Goal: Find contact information: Find contact information

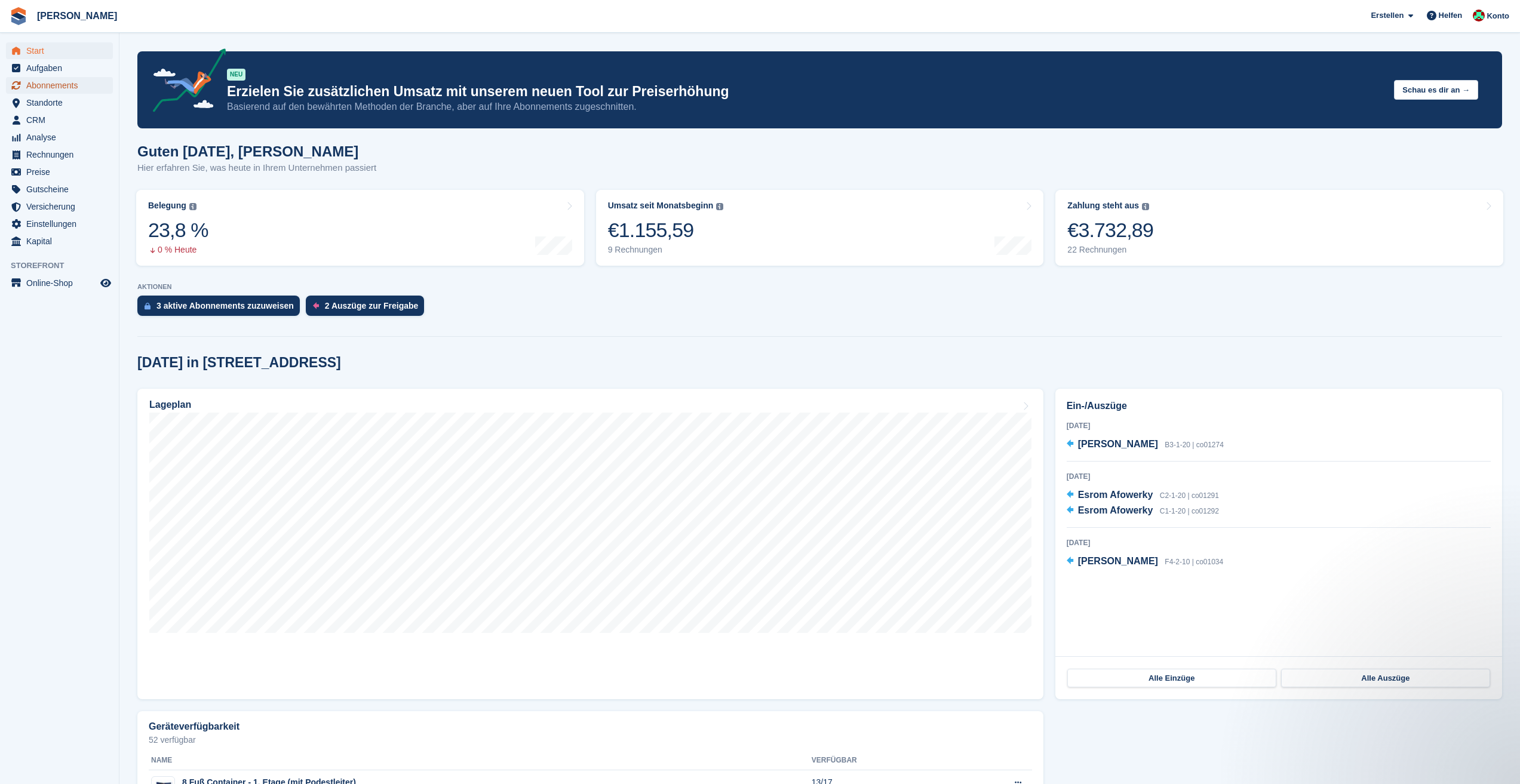
click at [62, 82] on span "Abonnements" at bounding box center [62, 85] width 72 height 17
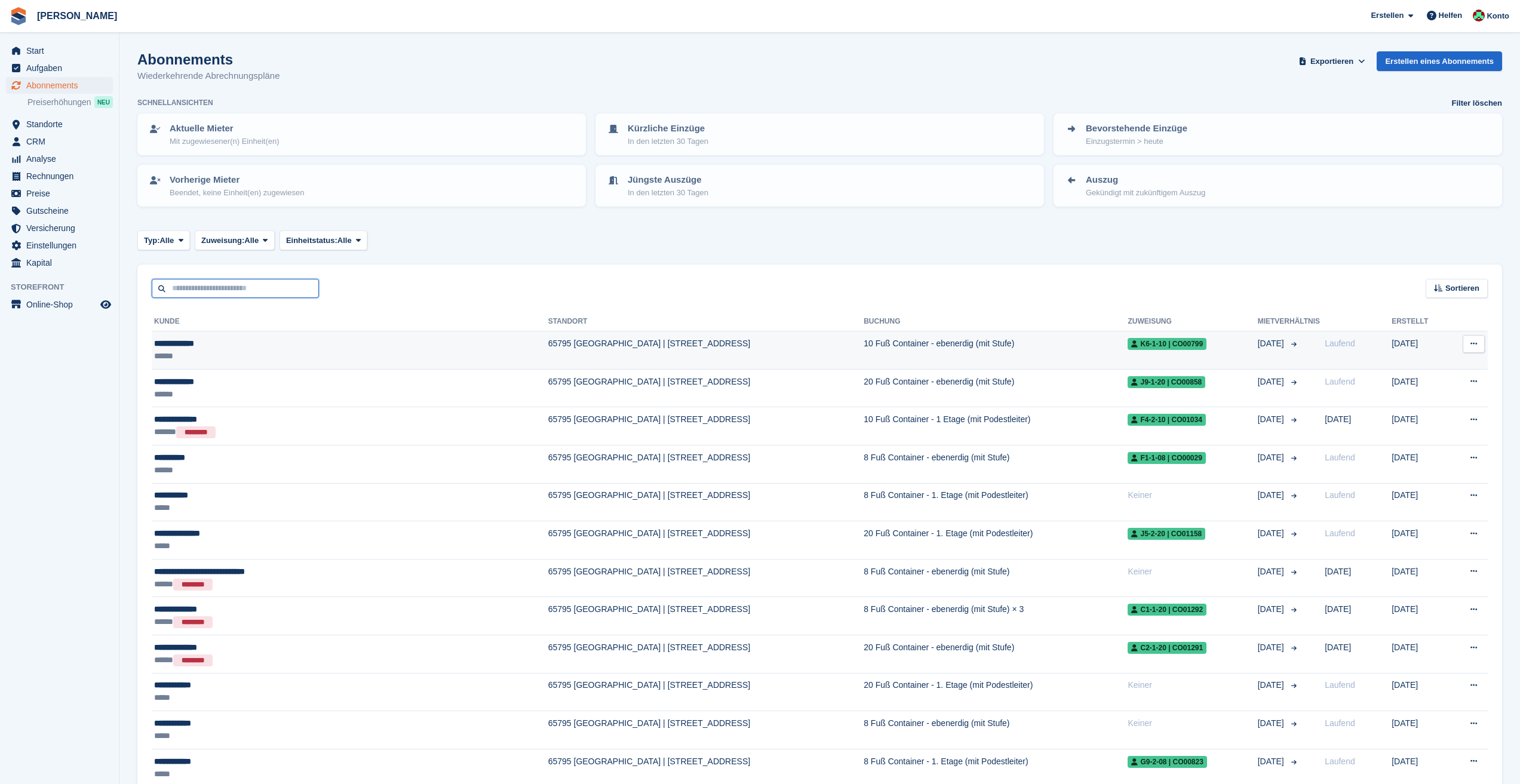
type input "**********"
click at [272, 349] on div "**********" at bounding box center [280, 344] width 252 height 12
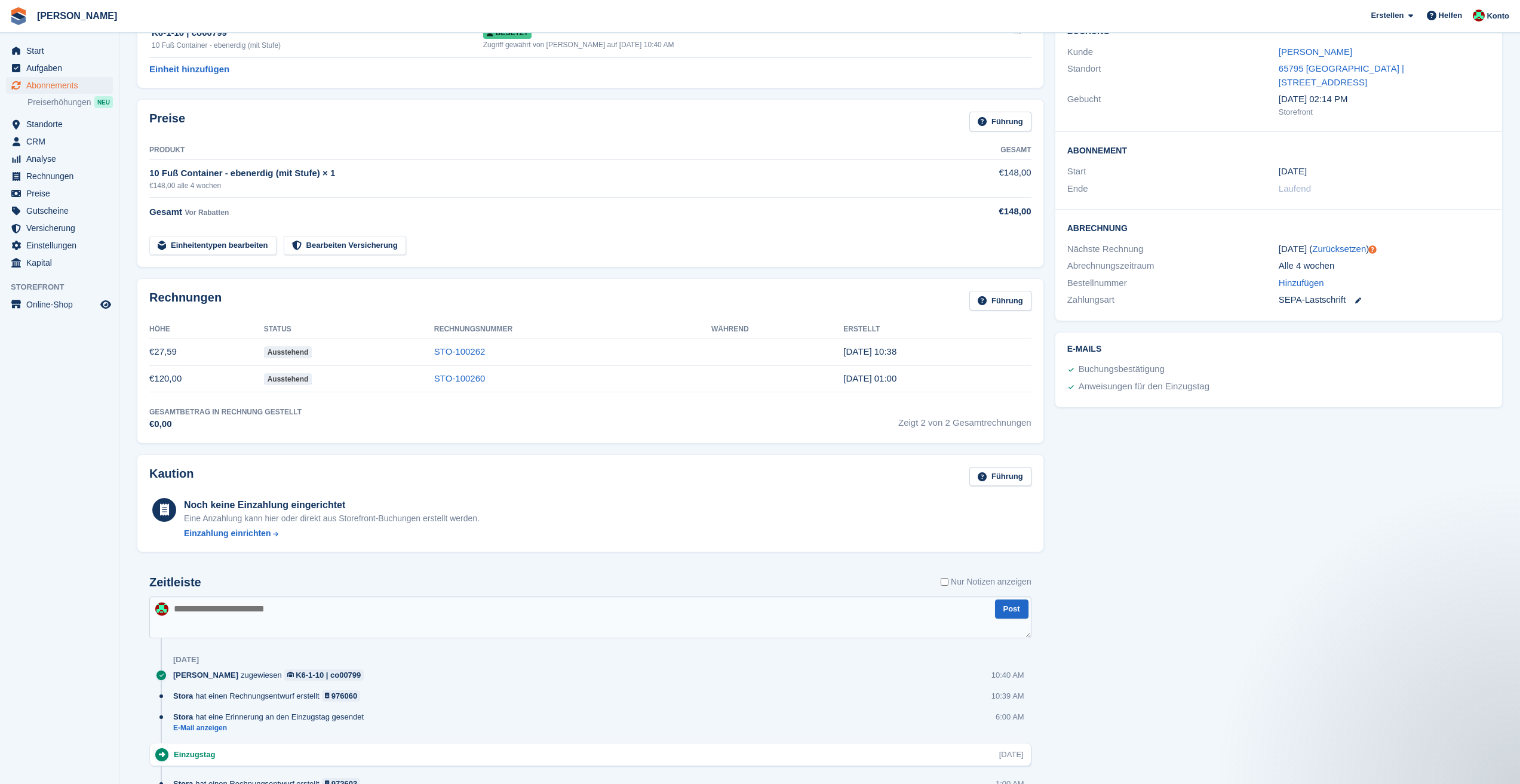
scroll to position [60, 0]
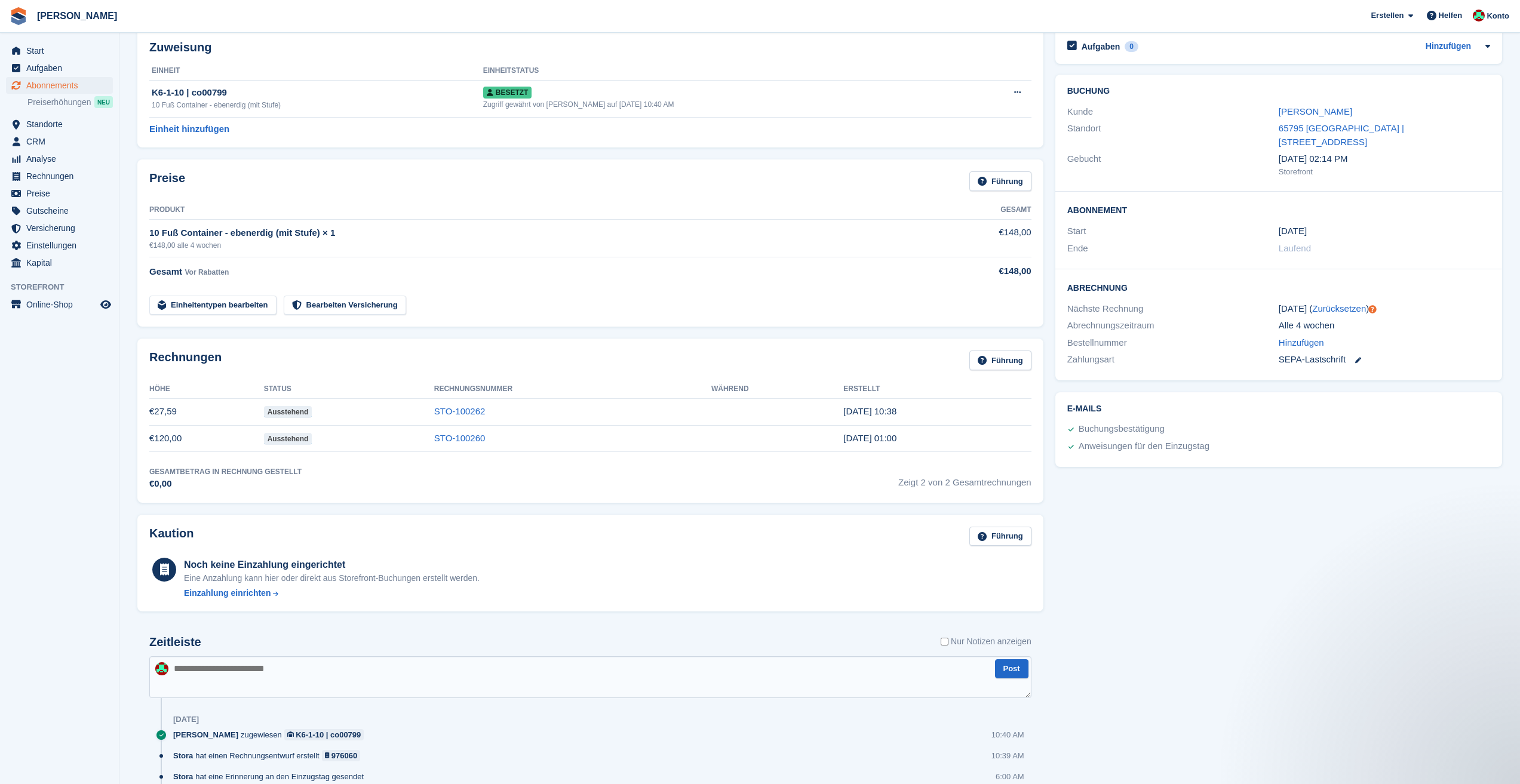
click at [1230, 562] on div "Aufgaben 0 Hinzufügen Keine Aufgaben im Zusammenhang mit Abonnement Nr. 108585 …" at bounding box center [1278, 492] width 459 height 939
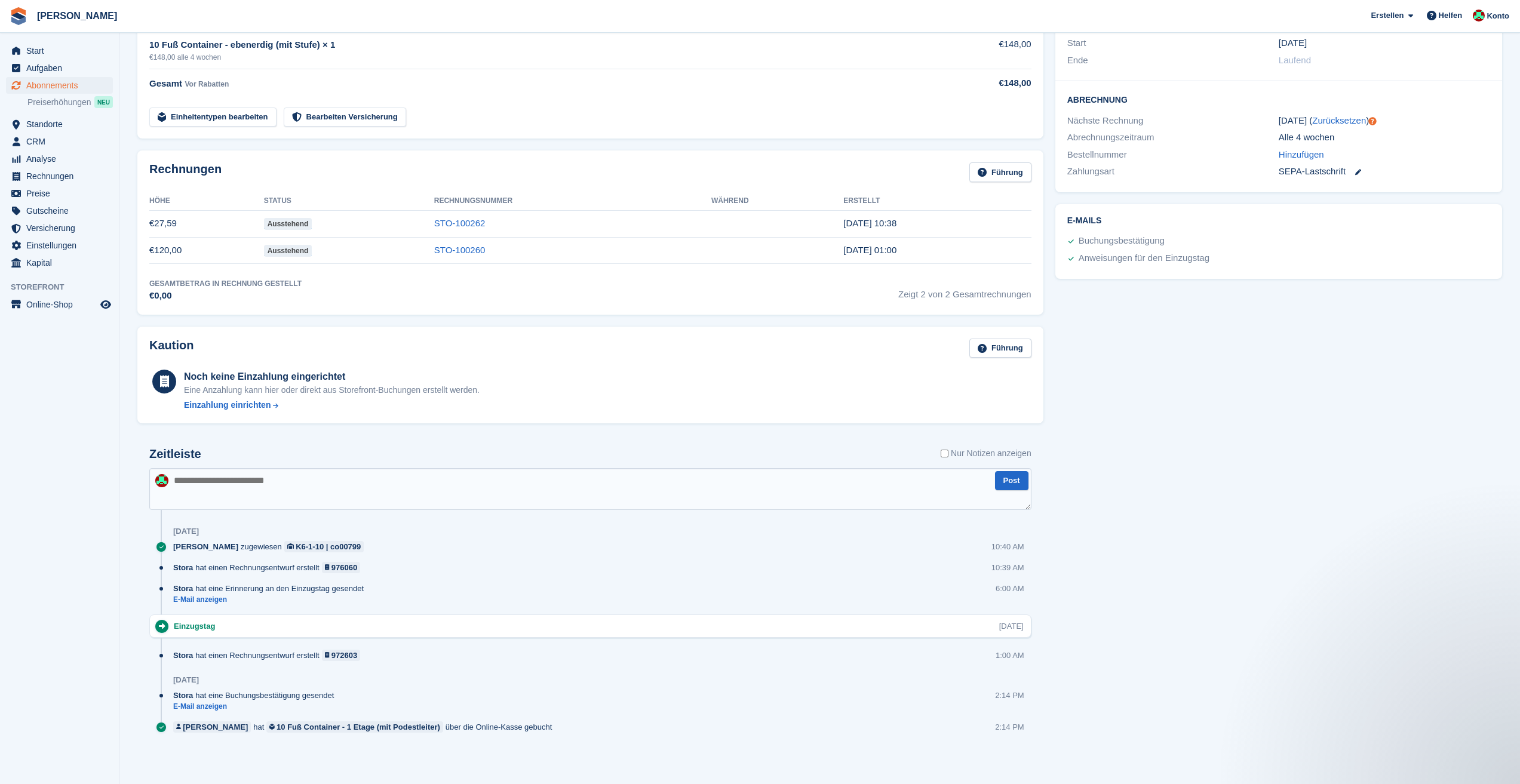
click at [1285, 419] on div "Aufgaben 0 Hinzufügen Keine Aufgaben im Zusammenhang mit Abonnement Nr. 108585 …" at bounding box center [1278, 304] width 459 height 939
click at [1285, 405] on div "Aufgaben 0 Hinzufügen Keine Aufgaben im Zusammenhang mit Abonnement Nr. 108585 …" at bounding box center [1278, 304] width 459 height 939
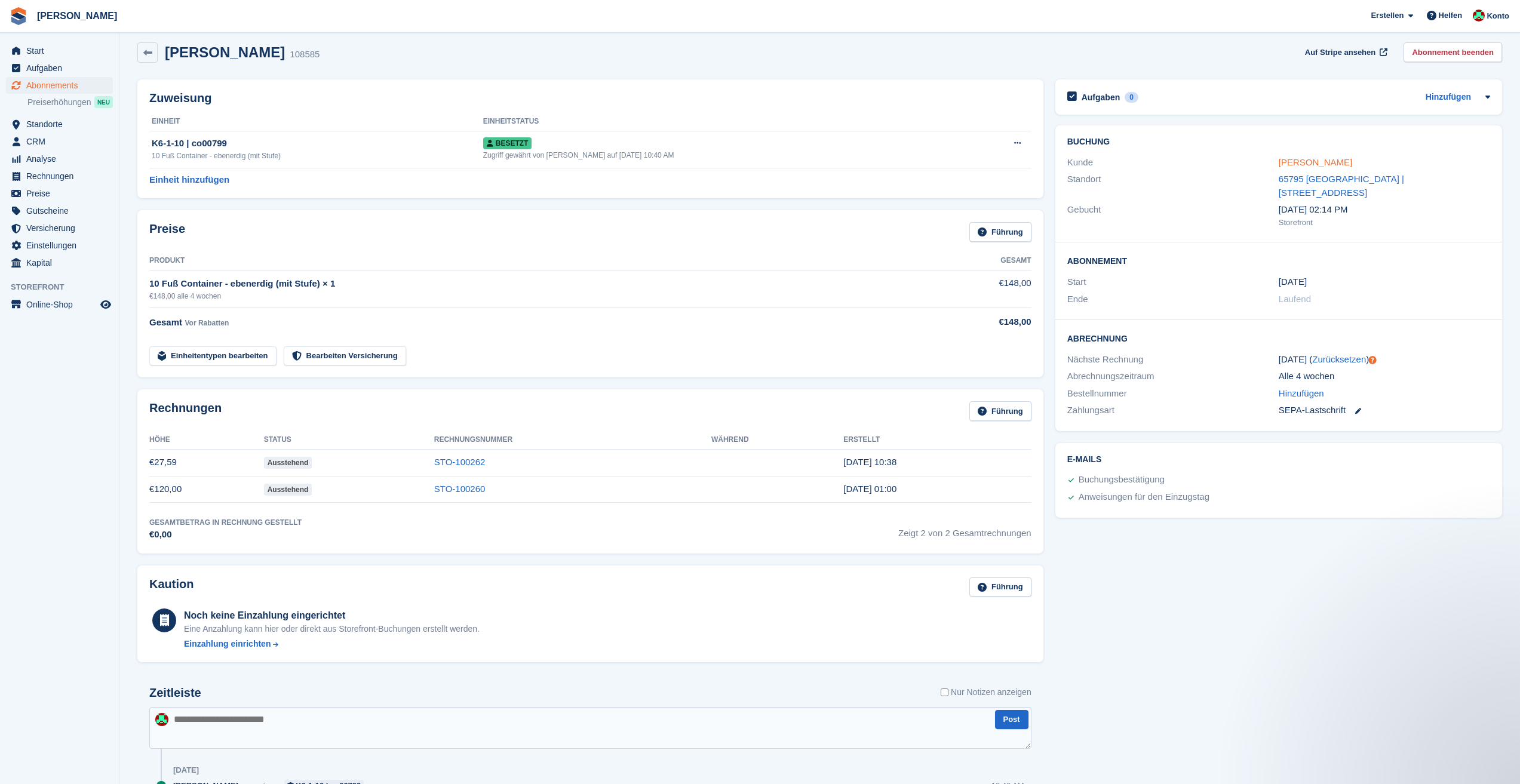
click at [1298, 163] on link "Kirsten Reich" at bounding box center [1316, 162] width 74 height 10
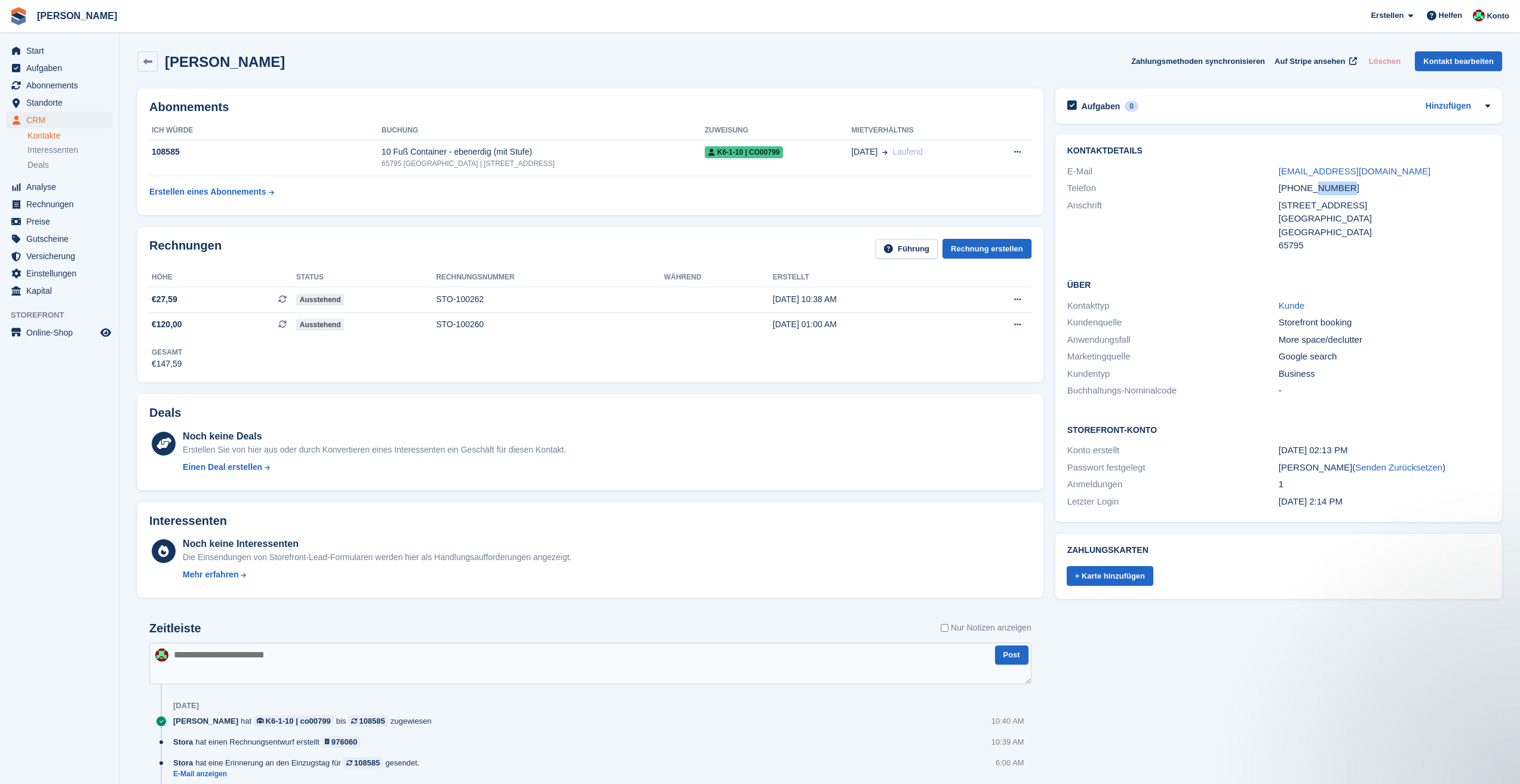
drag, startPoint x: 1343, startPoint y: 190, endPoint x: 1312, endPoint y: 192, distance: 31.1
click at [1312, 192] on div "+491736025974" at bounding box center [1385, 189] width 212 height 14
click at [1386, 218] on div "Hattersheim am Main" at bounding box center [1385, 219] width 212 height 14
drag, startPoint x: 1349, startPoint y: 189, endPoint x: 1297, endPoint y: 190, distance: 52.0
click at [1297, 190] on div "+491736025974" at bounding box center [1385, 189] width 212 height 14
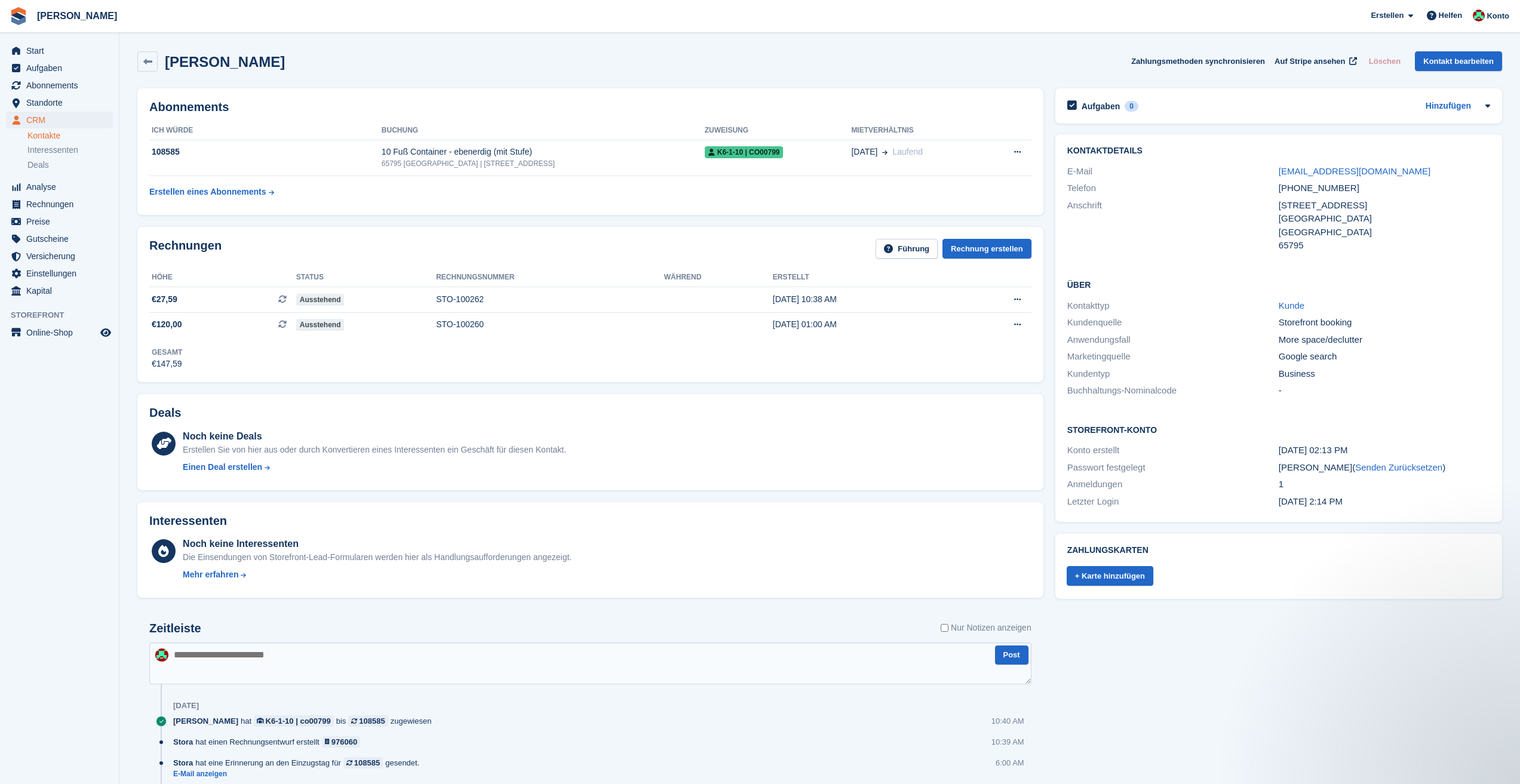
click at [440, 247] on div "Rechnungen Führung Rechnung erstellen" at bounding box center [590, 252] width 882 height 27
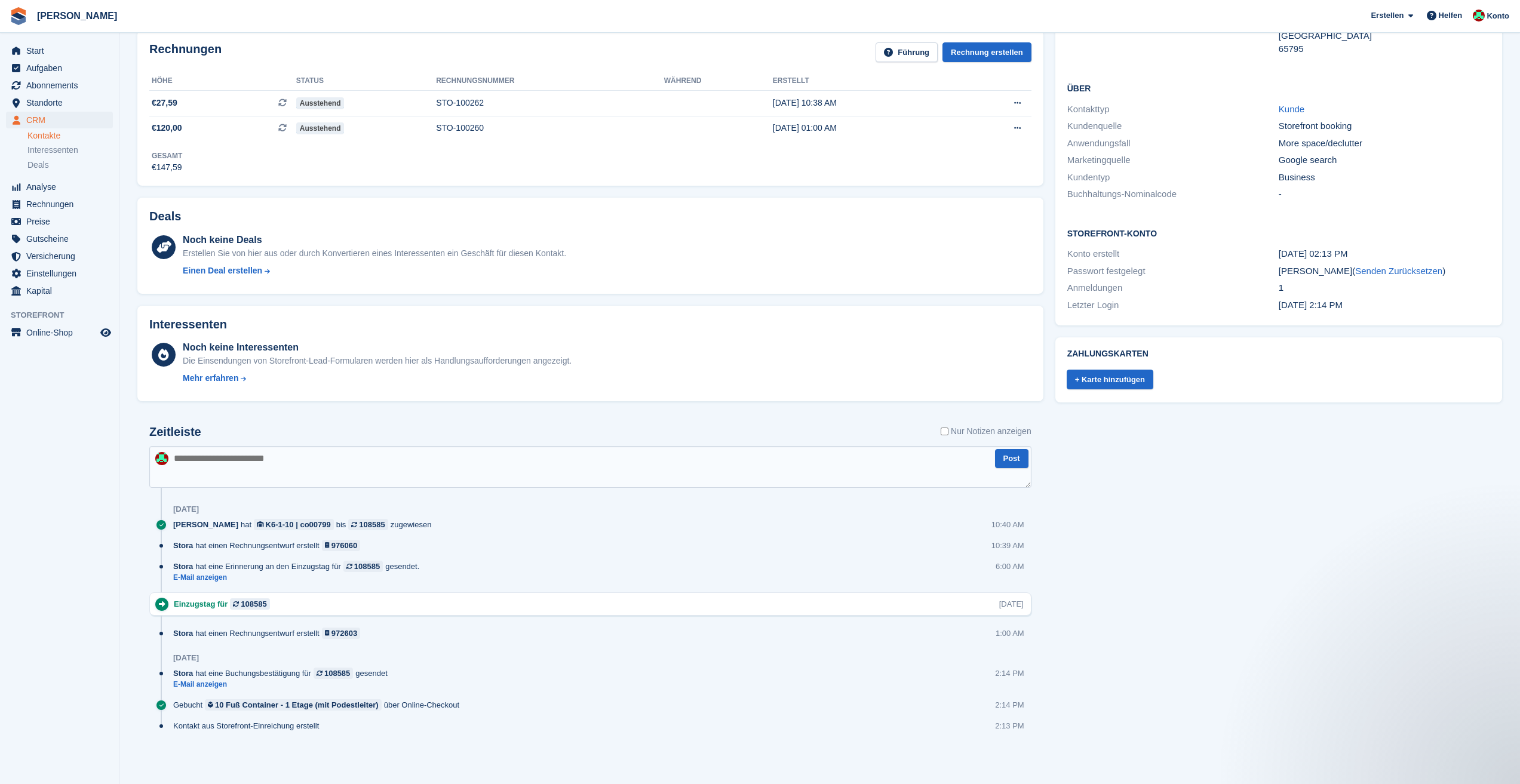
click at [1292, 595] on div "Aufgaben 0 Hinzufügen Keine Aufgaben im Zusammenhang mit Kirsten Reich Kontaktd…" at bounding box center [1278, 330] width 459 height 888
click at [1348, 551] on div "Aufgaben 0 Hinzufügen Keine Aufgaben im Zusammenhang mit Kirsten Reich Kontaktd…" at bounding box center [1278, 330] width 459 height 888
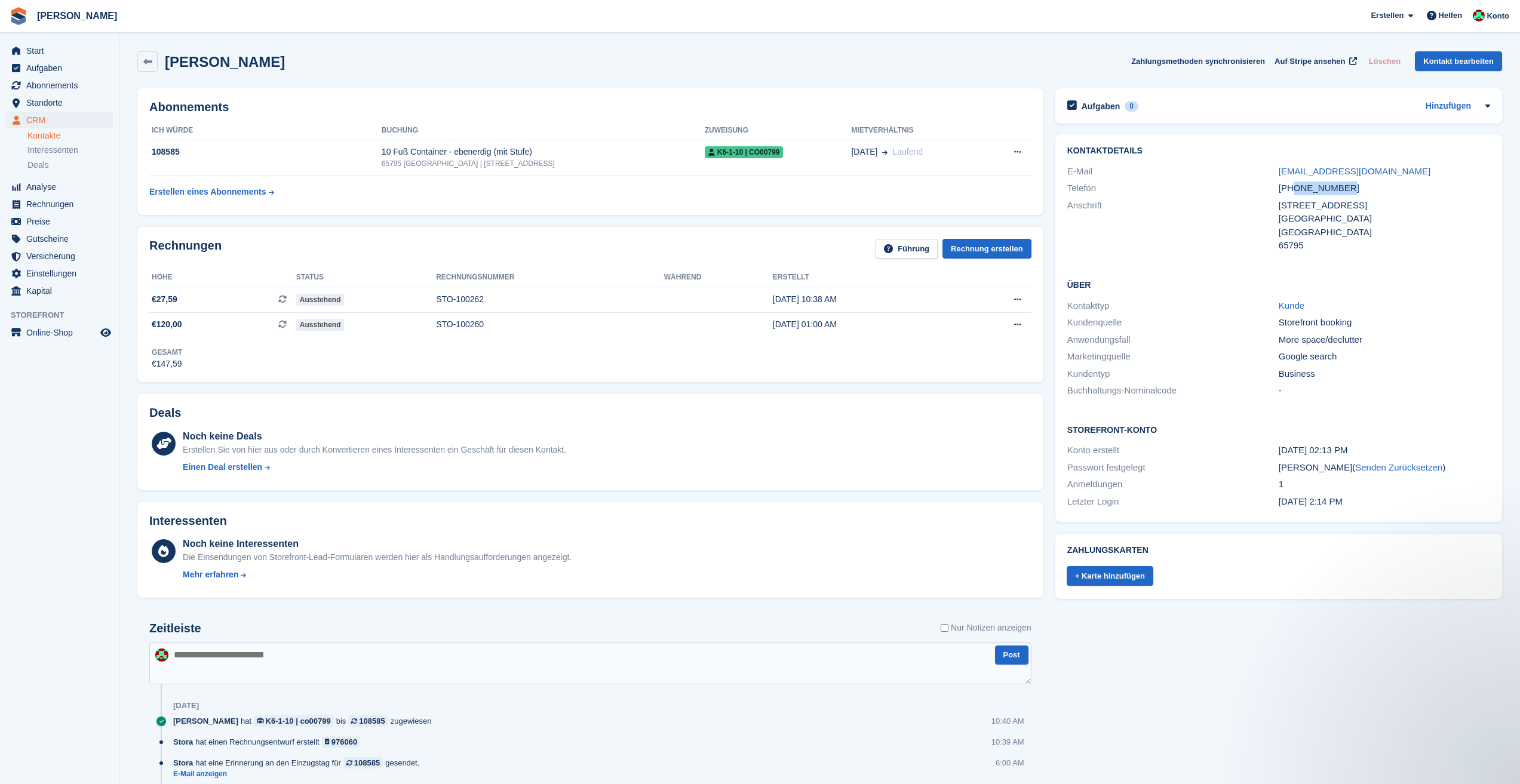
drag, startPoint x: 1345, startPoint y: 189, endPoint x: 1295, endPoint y: 190, distance: 50.0
click at [1295, 190] on div "+491736025974" at bounding box center [1385, 189] width 212 height 14
copy div "1736025974"
click at [861, 49] on div "Kirsten Reich Zahlungsmethoden synchronisieren Auf Stripe ansehen Löschen Konta…" at bounding box center [820, 64] width 1376 height 37
click at [1358, 245] on div "65795" at bounding box center [1385, 246] width 212 height 14
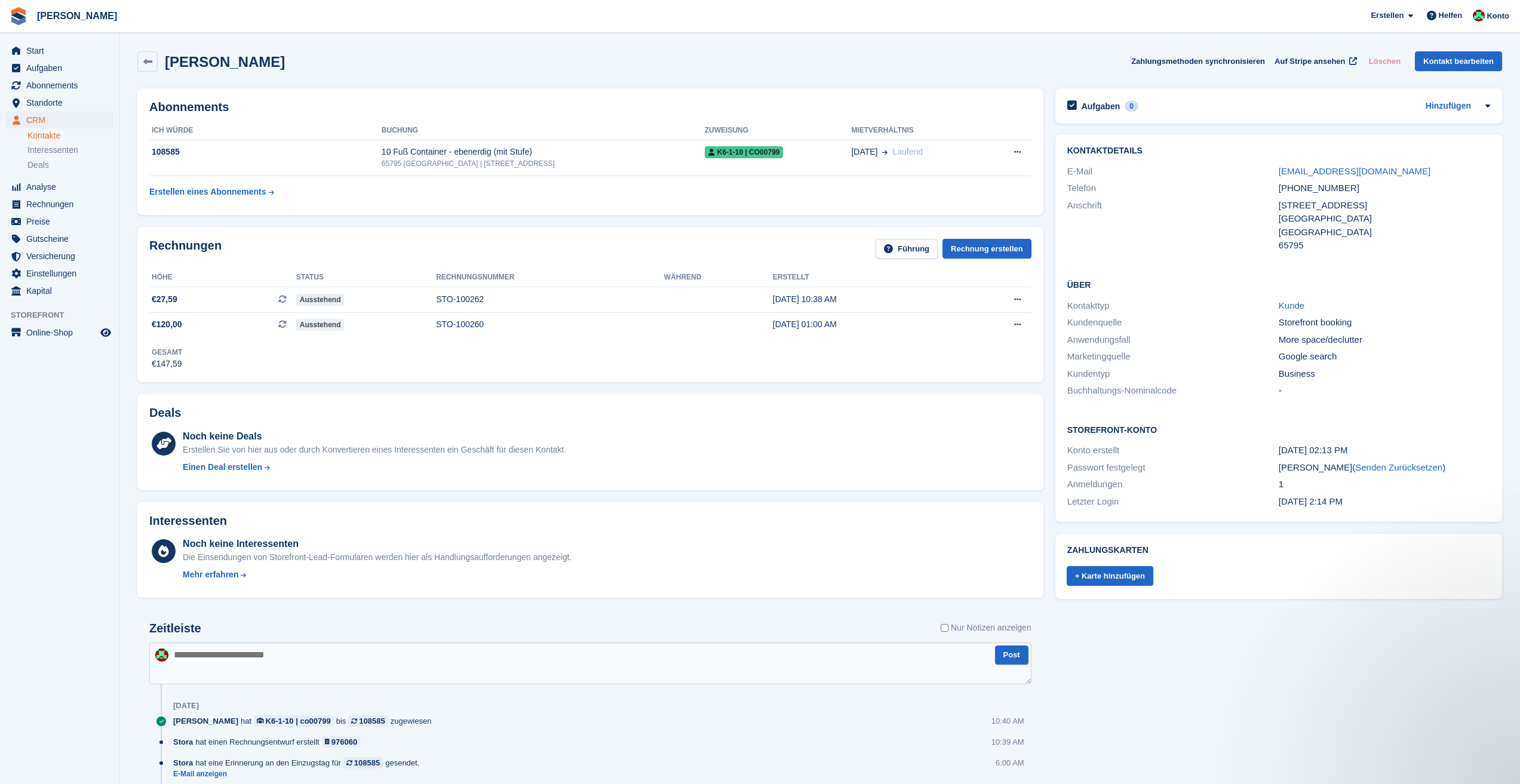
click at [1049, 62] on div "Kirsten Reich Zahlungsmethoden synchronisieren Auf Stripe ansehen Löschen Konta…" at bounding box center [820, 61] width 1365 height 21
click at [906, 53] on div "Kirsten Reich Zahlungsmethoden synchronisieren Auf Stripe ansehen Löschen Konta…" at bounding box center [820, 61] width 1365 height 21
click at [836, 79] on div "Kirsten Reich Zahlungsmethoden synchronisieren Auf Stripe ansehen Löschen Konta…" at bounding box center [820, 64] width 1376 height 37
click at [1157, 673] on div "Aufgaben 0 Hinzufügen Keine Aufgaben im Zusammenhang mit Kirsten Reich Kontaktd…" at bounding box center [1278, 526] width 459 height 888
drag, startPoint x: 1383, startPoint y: 172, endPoint x: 1277, endPoint y: 166, distance: 106.2
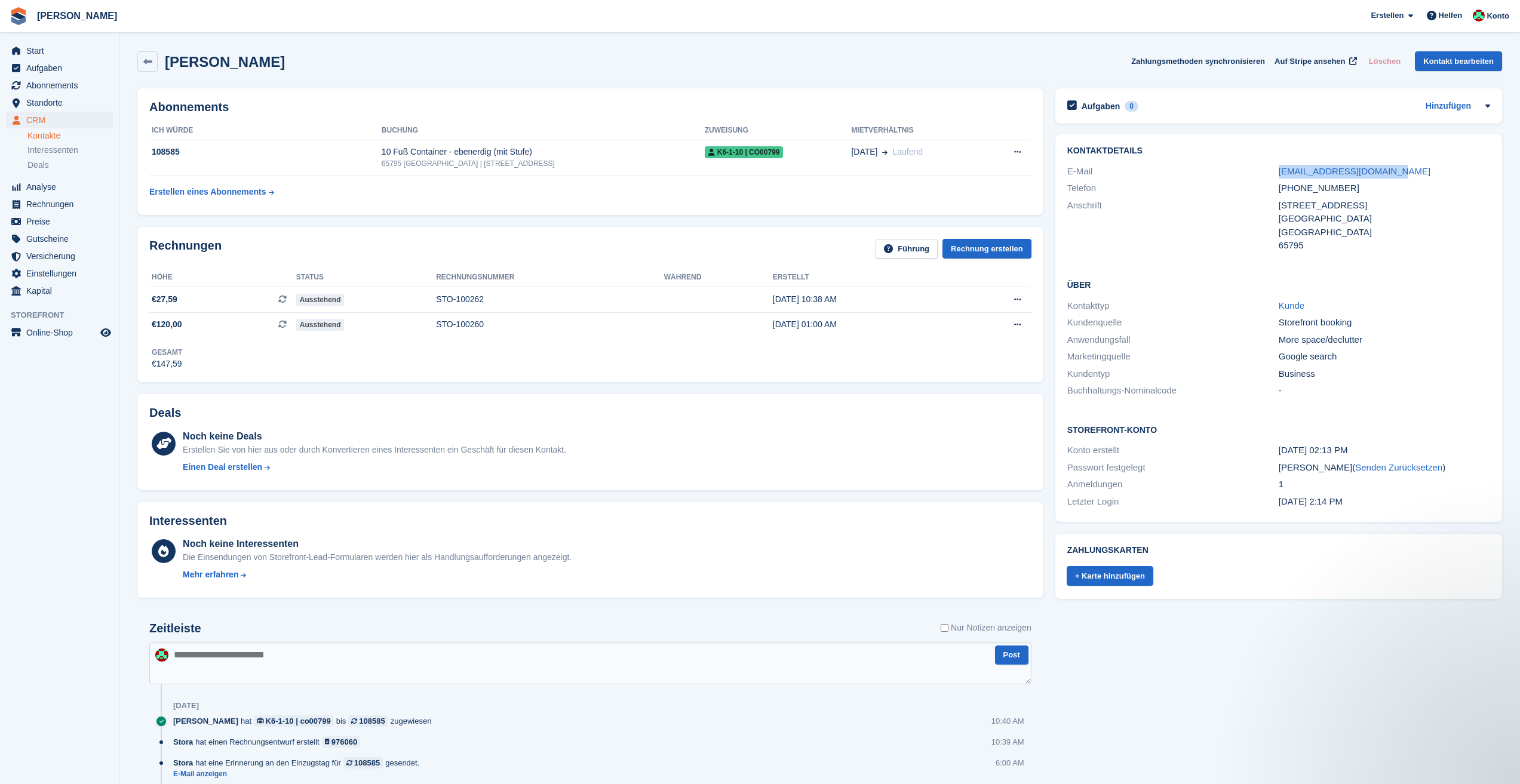
click at [1277, 166] on div "E-Mail mail@kanzlei-dr-reich.de" at bounding box center [1278, 172] width 423 height 17
copy div "mail@kanzlei-dr-reich.de"
click at [1019, 297] on icon at bounding box center [1017, 300] width 7 height 7
click at [968, 325] on p "PDF Herunterladen" at bounding box center [971, 323] width 104 height 16
